Goal: Check status: Check status

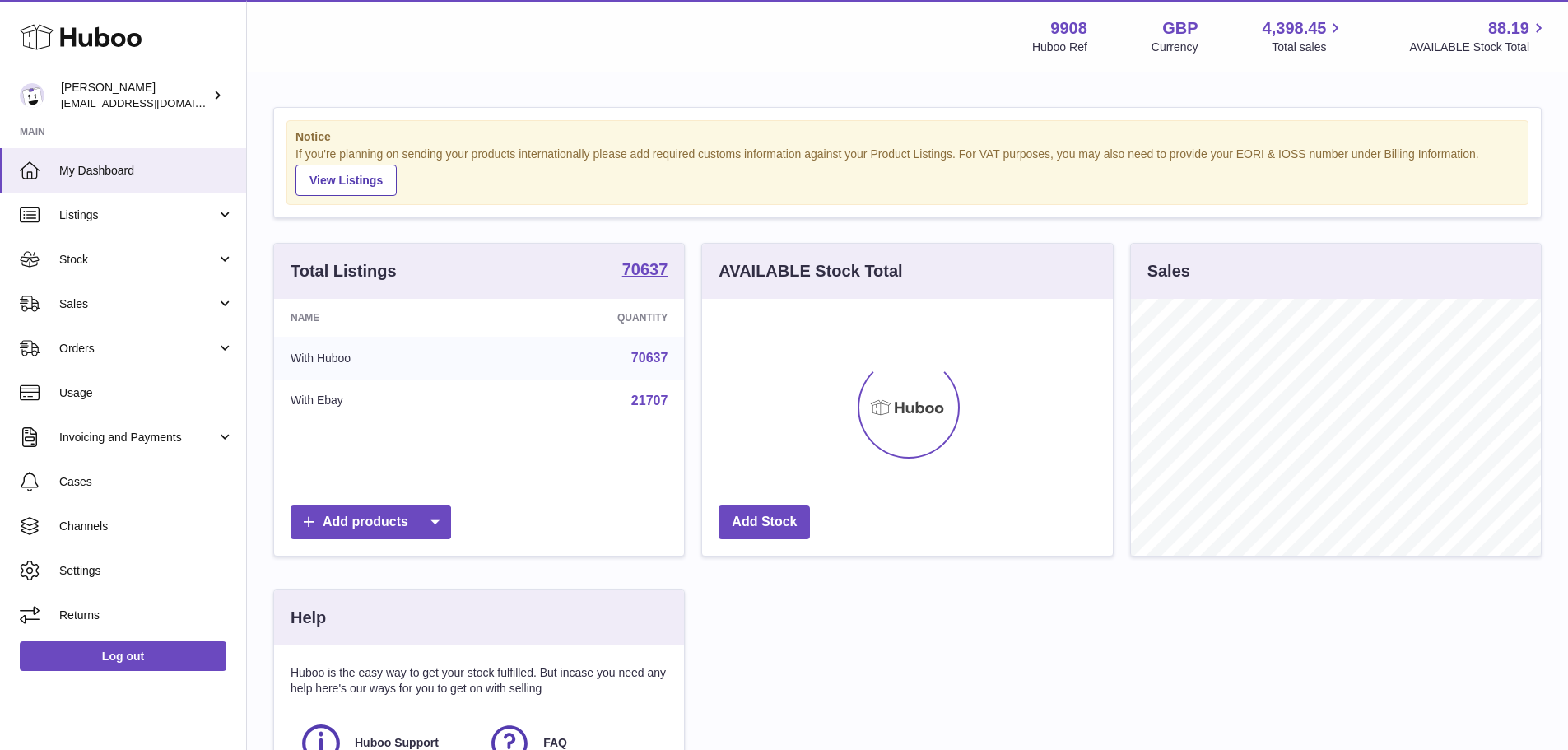
scroll to position [257, 411]
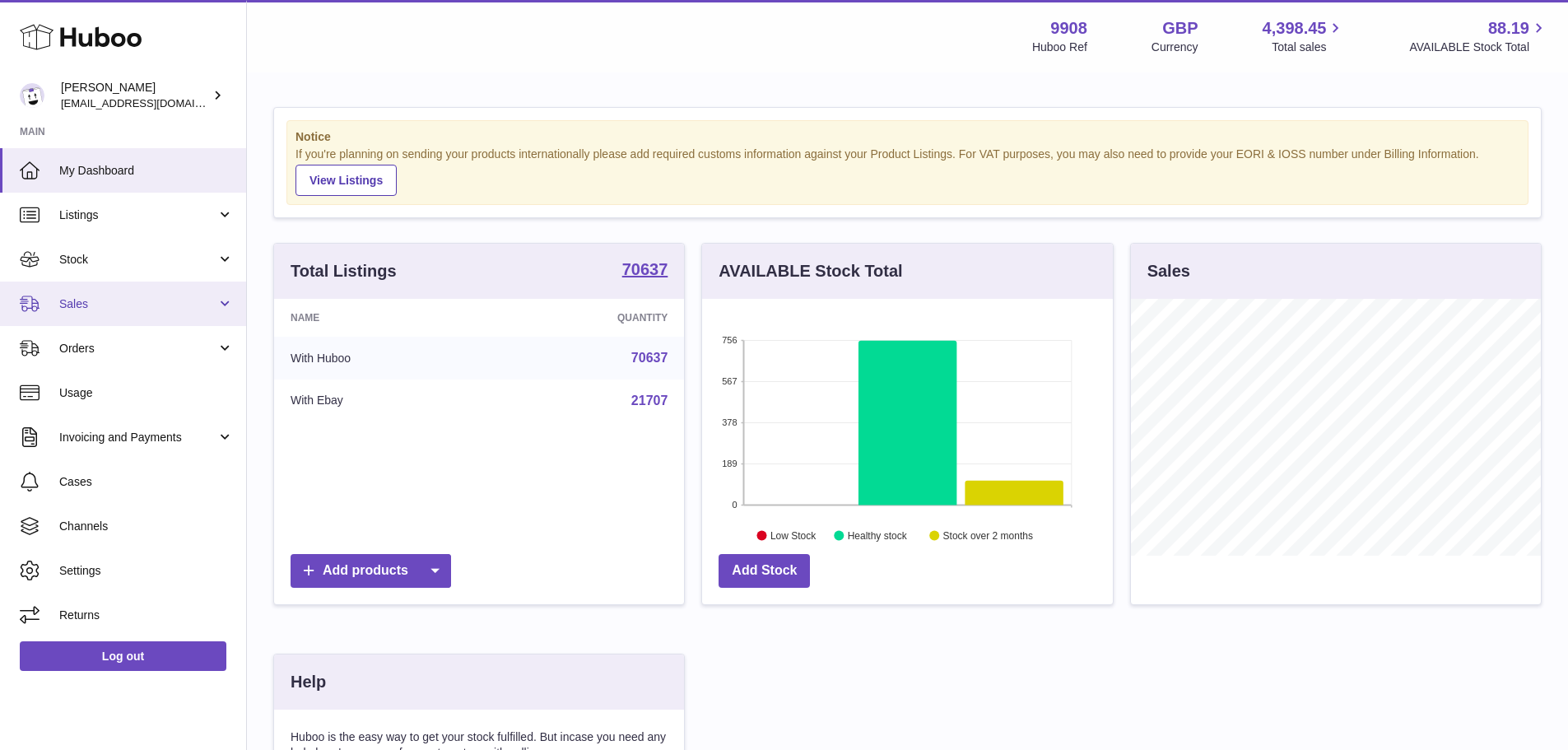
click at [70, 314] on link "Sales" at bounding box center [122, 304] width 246 height 44
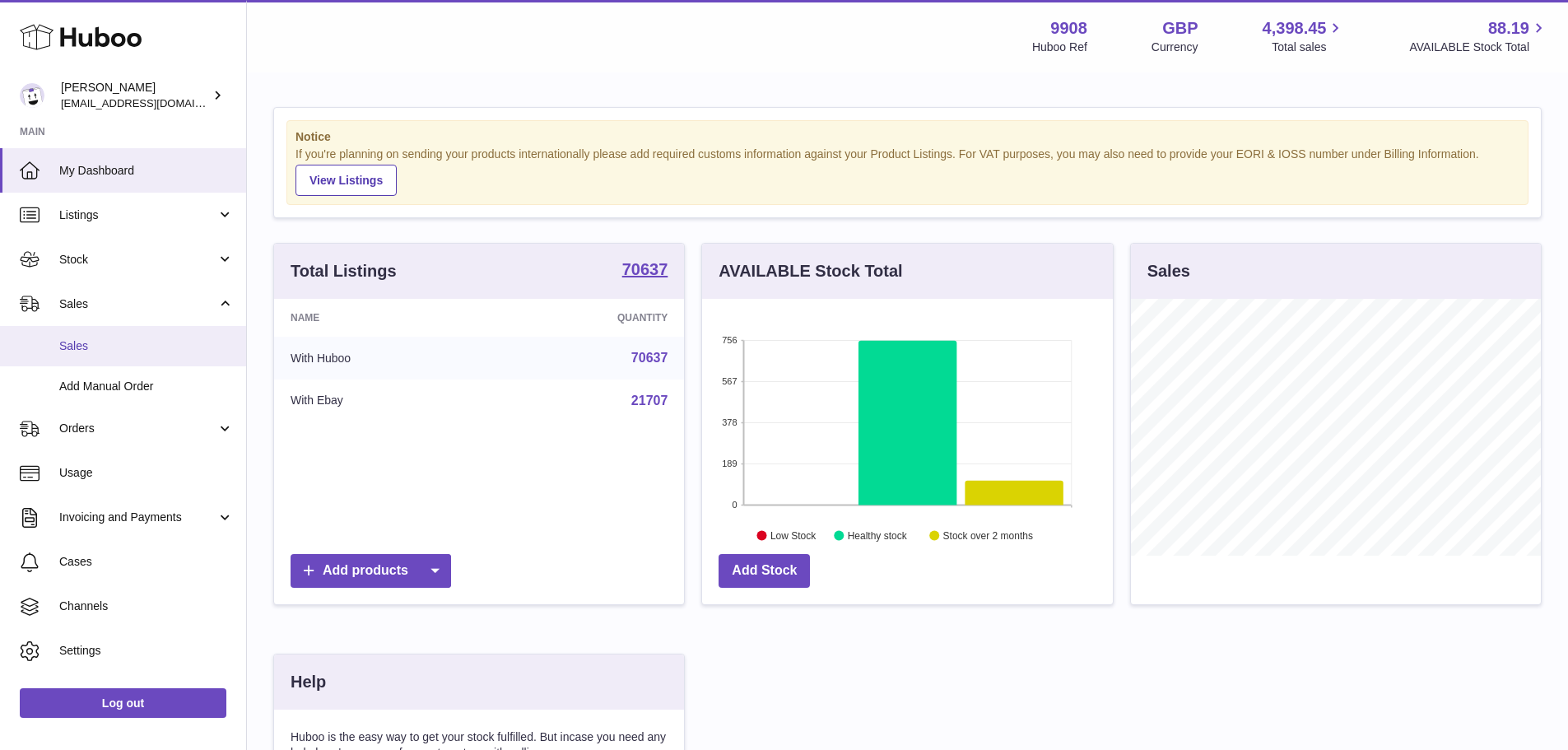
click at [77, 345] on span "Sales" at bounding box center [146, 345] width 175 height 16
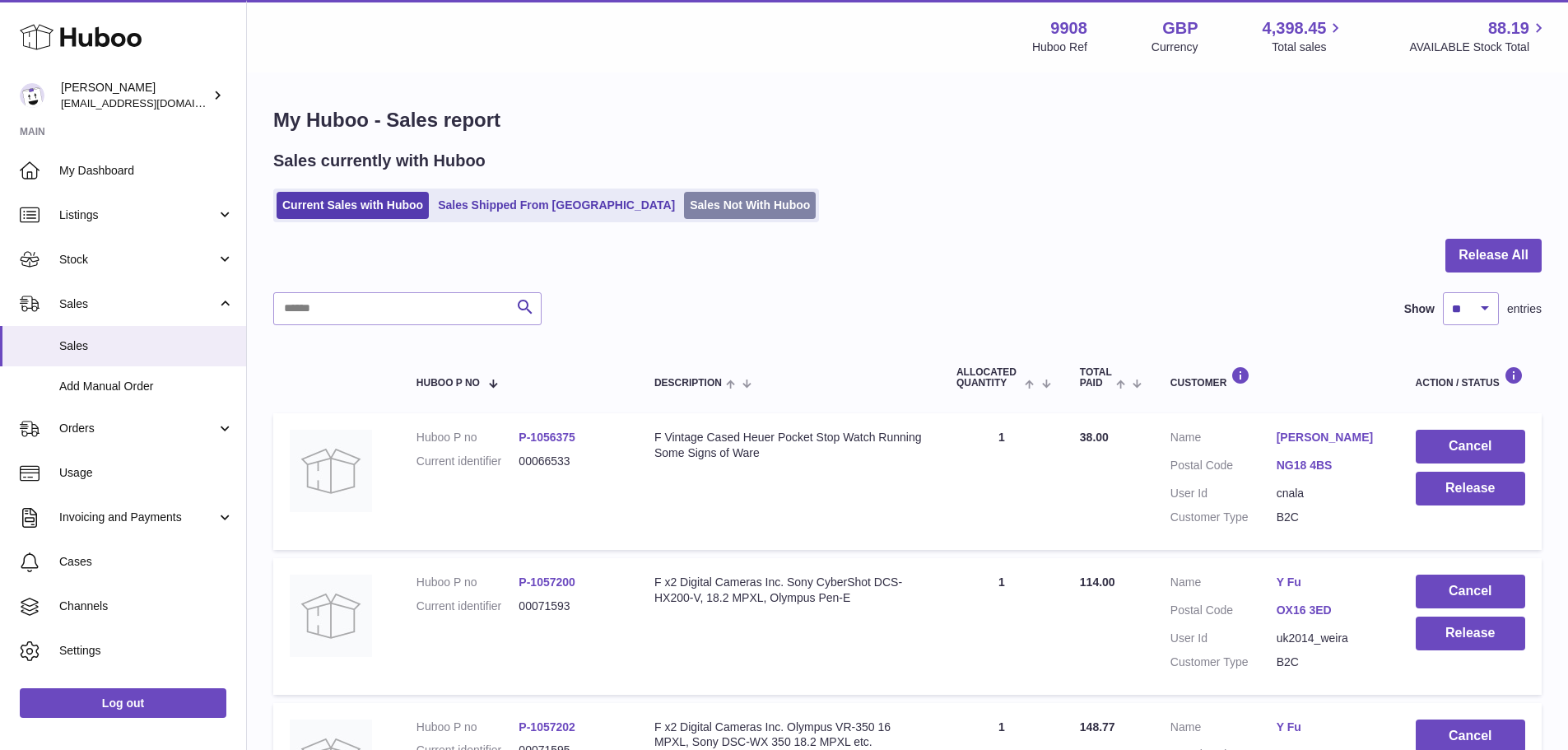
click at [684, 202] on link "Sales Not With Huboo" at bounding box center [749, 205] width 132 height 28
